Goal: Information Seeking & Learning: Find specific fact

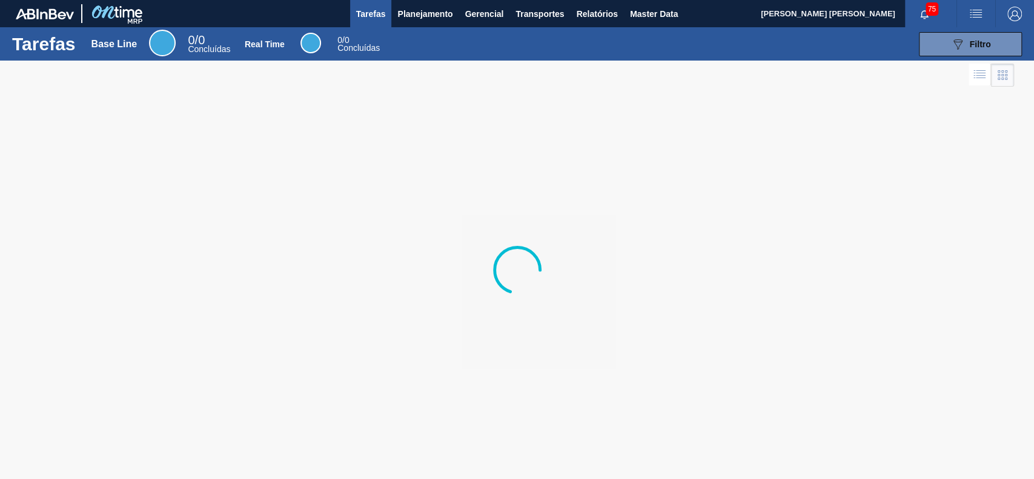
click at [440, 27] on div "Tarefas Base Line 0 / 0 Concluídas Real Time 0 / 0 Concluídas 089F7B8B-B2A5-4AF…" at bounding box center [517, 43] width 1034 height 33
click at [442, 20] on span "Planejamento" at bounding box center [424, 14] width 55 height 15
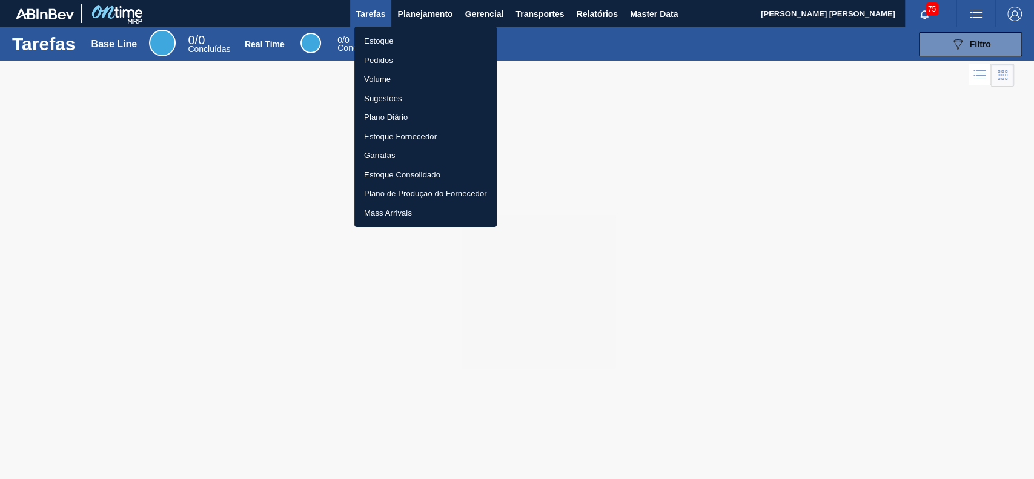
click at [443, 41] on li "Estoque" at bounding box center [425, 40] width 142 height 19
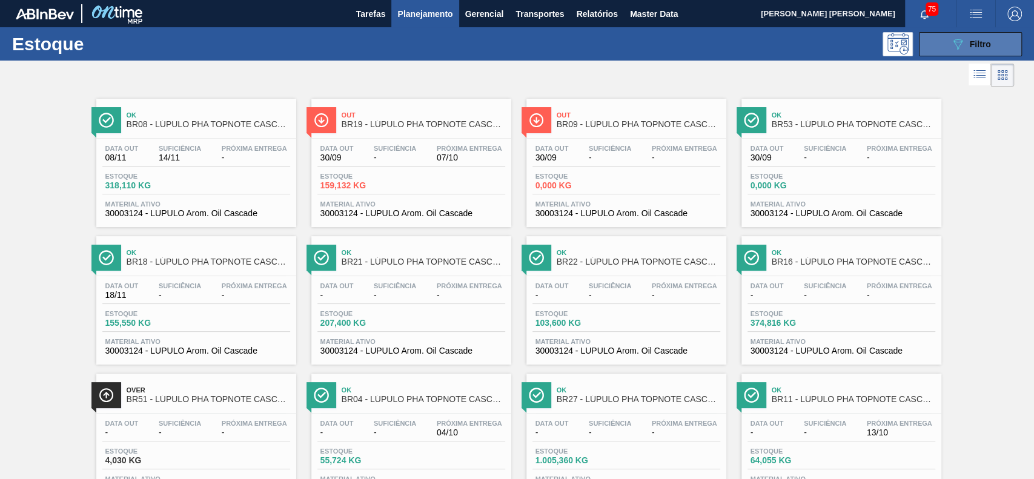
click at [922, 42] on button "089F7B8B-B2A5-4AFE-B5C0-19BA573D28AC Filtro" at bounding box center [970, 44] width 103 height 24
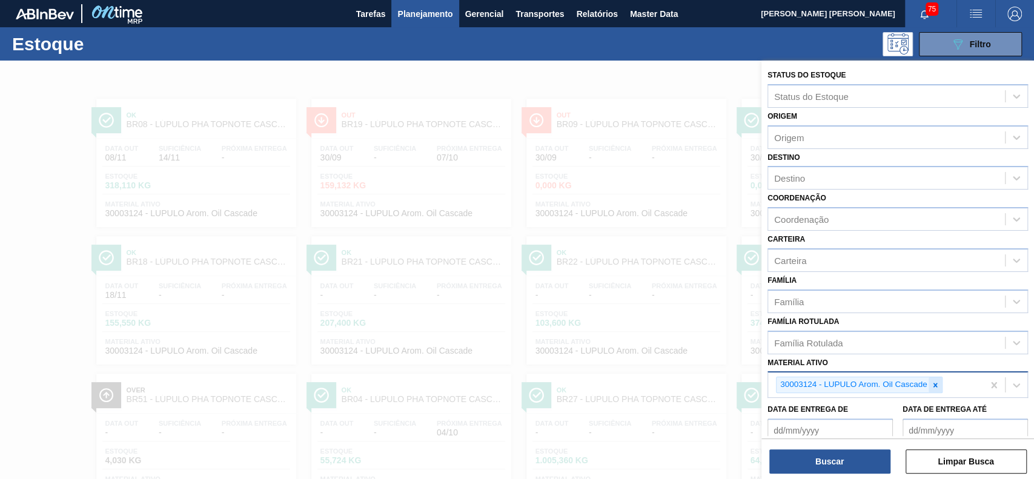
click at [931, 377] on div at bounding box center [934, 384] width 13 height 15
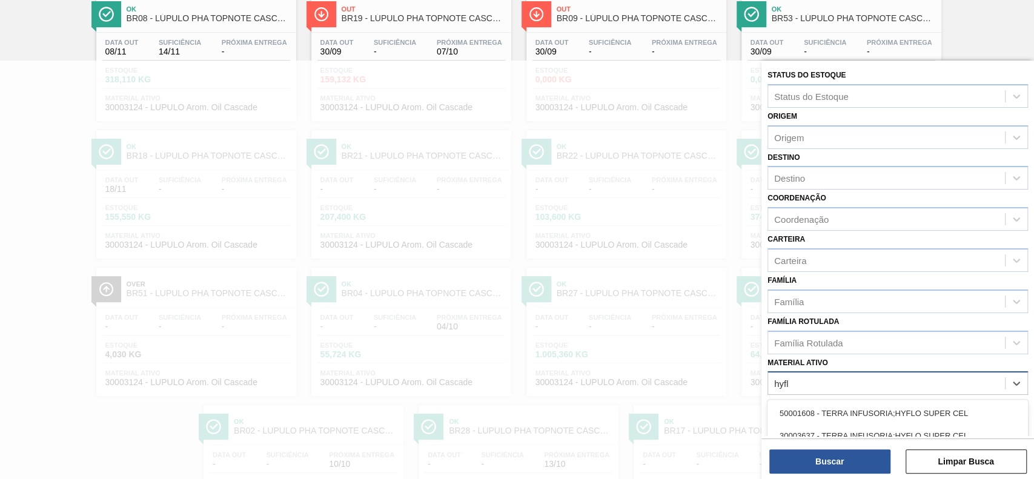
type ativo "hyflo"
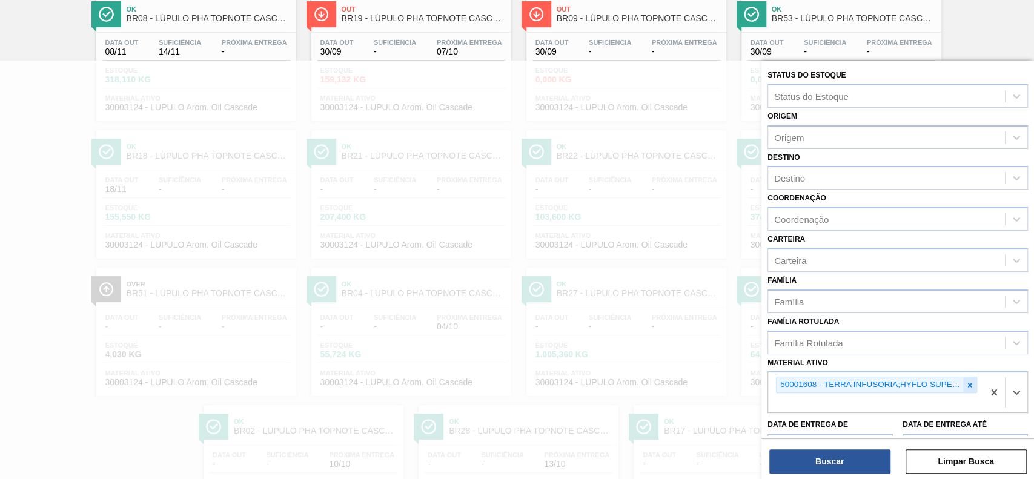
click at [966, 388] on div at bounding box center [969, 384] width 13 height 15
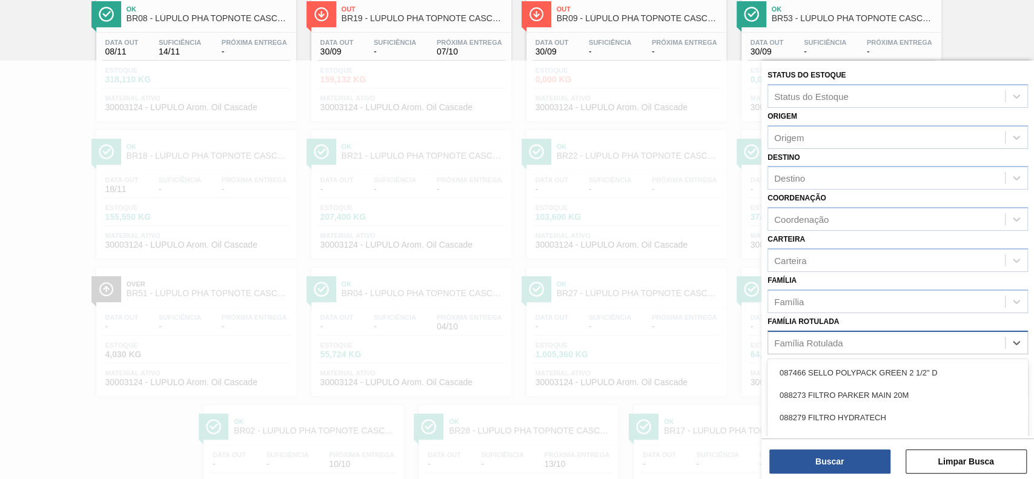
scroll to position [171, 0]
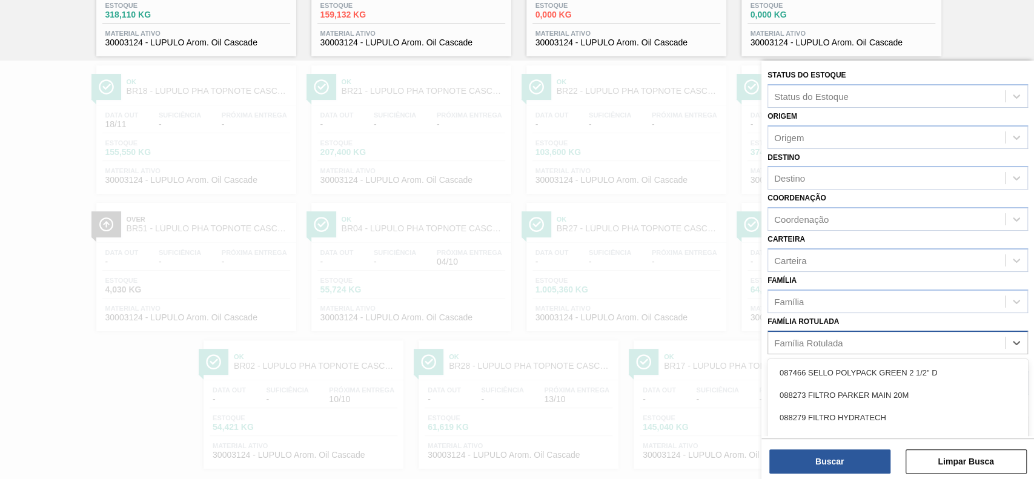
click at [842, 344] on div "Família Rotulada" at bounding box center [808, 342] width 68 height 10
click at [844, 343] on div "Família Rotulada" at bounding box center [886, 343] width 237 height 18
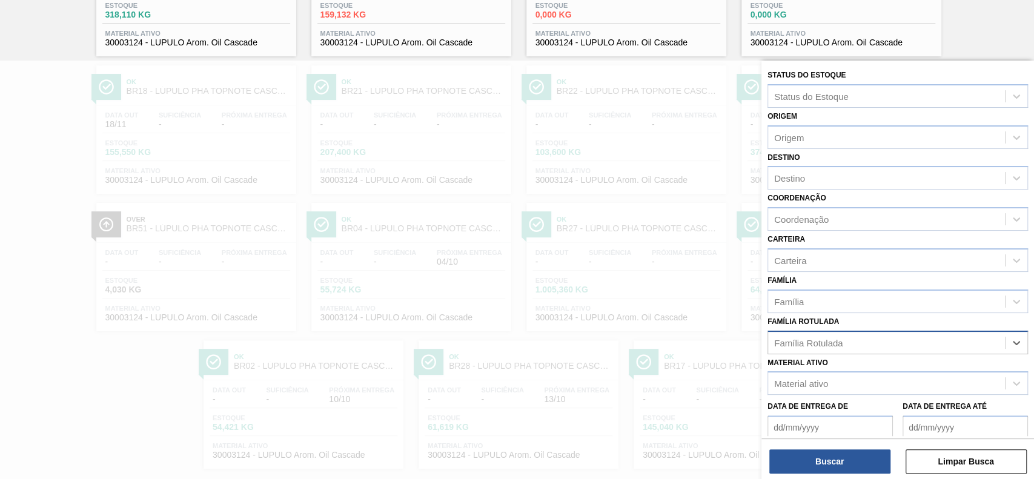
click at [833, 334] on div "Família Rotulada" at bounding box center [886, 343] width 237 height 18
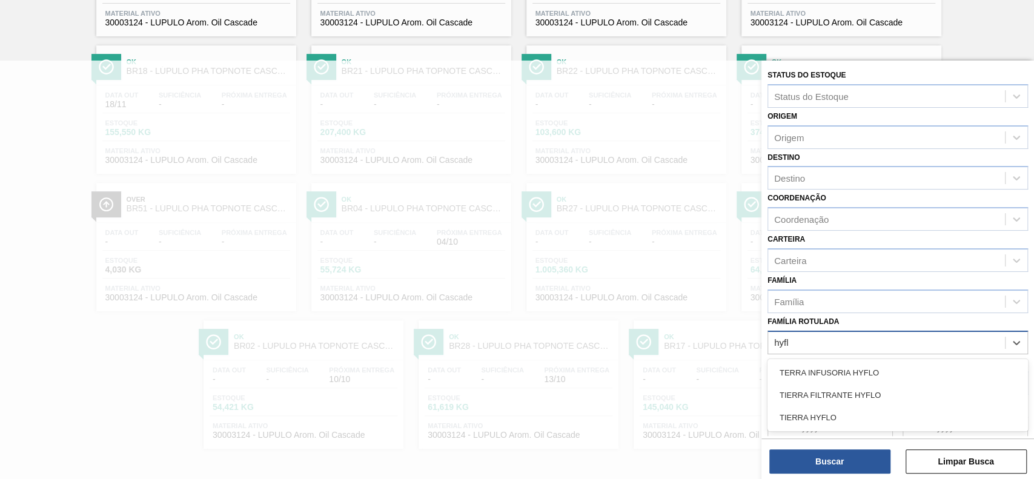
type Rotulada "hyflo"
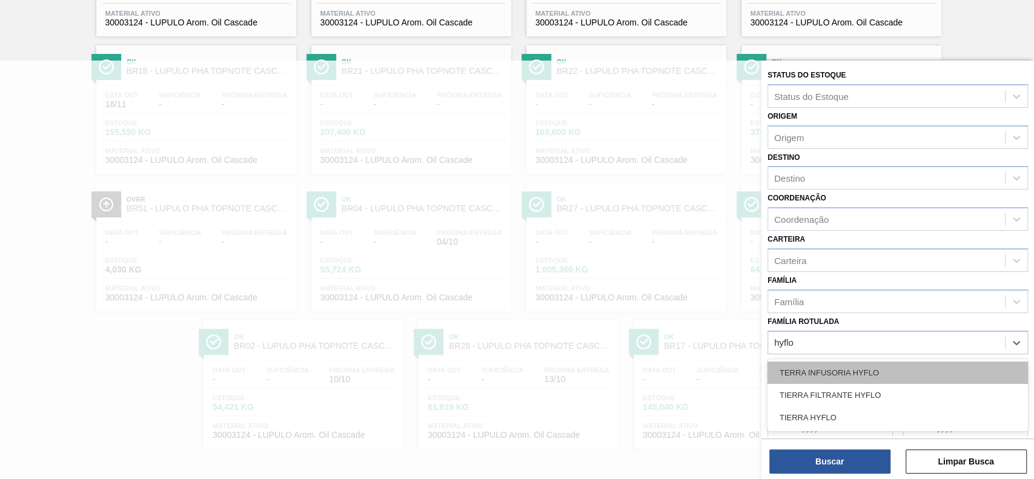
click at [859, 372] on div "TERRA INFUSORIA HYFLO" at bounding box center [897, 373] width 260 height 22
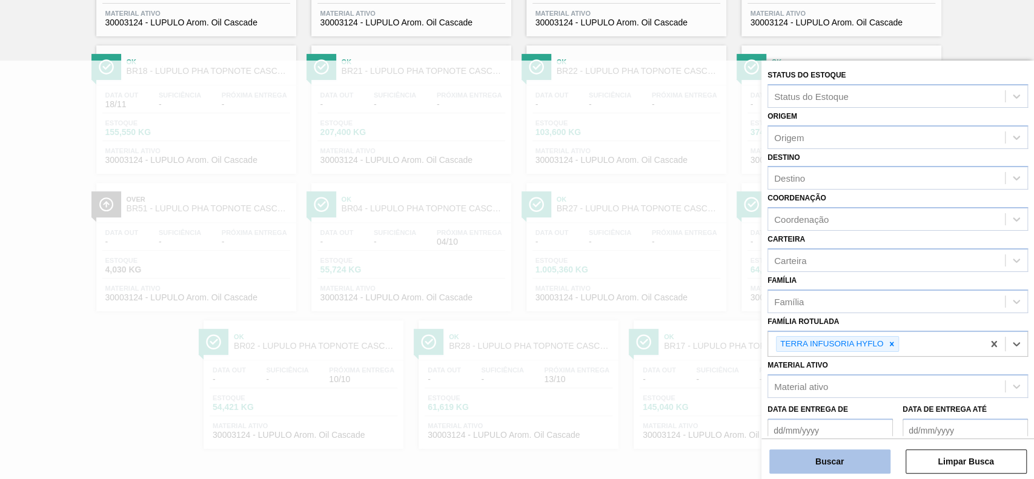
click at [855, 466] on button "Buscar" at bounding box center [829, 461] width 121 height 24
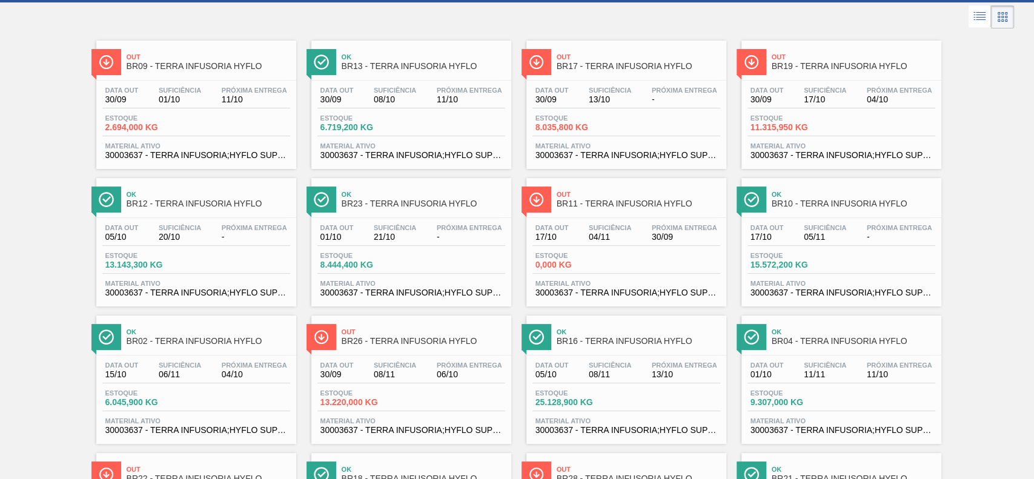
scroll to position [42, 0]
